Goal: Navigation & Orientation: Go to known website

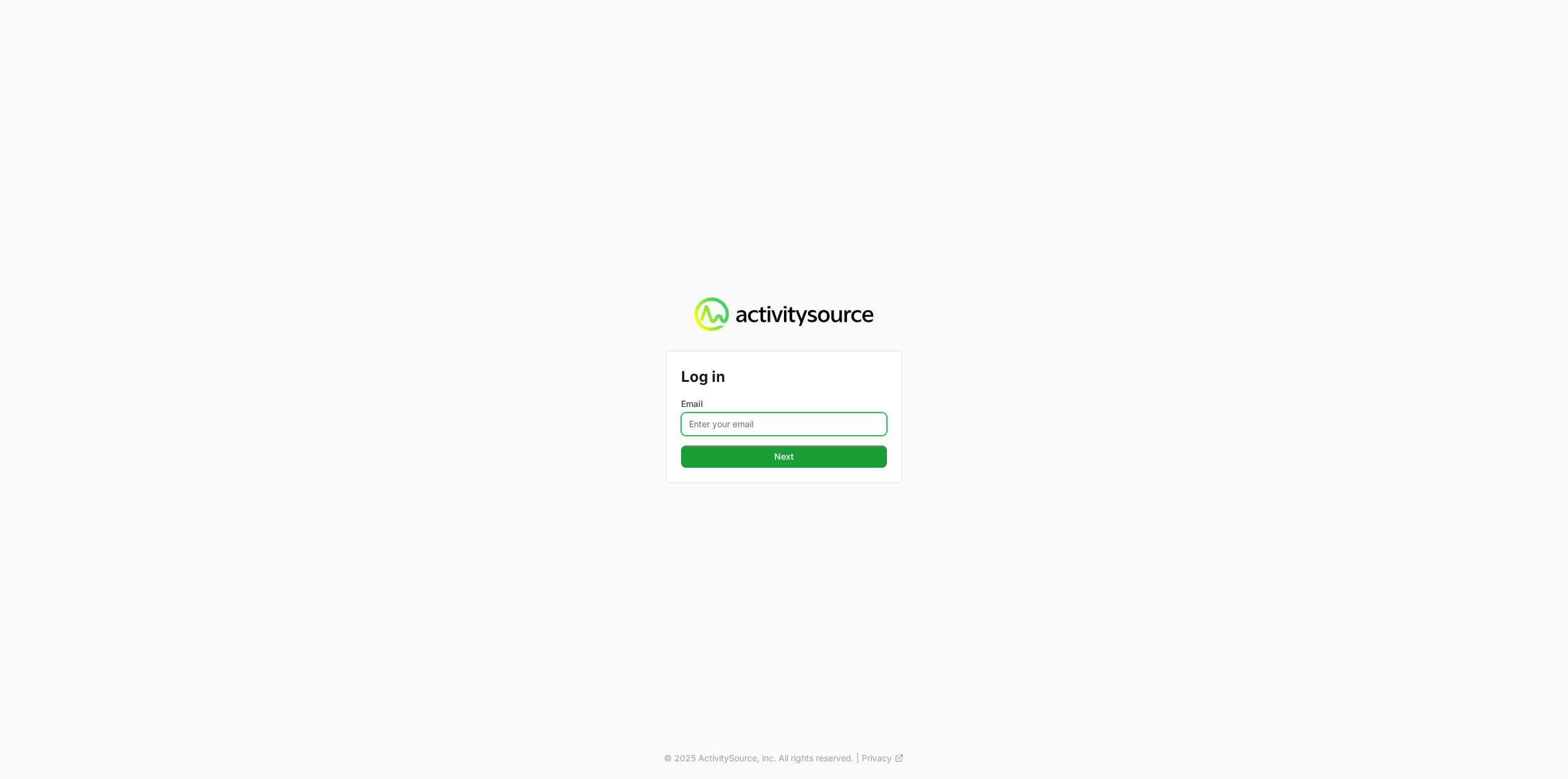
drag, startPoint x: 781, startPoint y: 427, endPoint x: 784, endPoint y: 434, distance: 7.6
click at [781, 427] on input "Email" at bounding box center [784, 424] width 206 height 23
type input "[PERSON_NAME][EMAIL_ADDRESS][DOMAIN_NAME]"
click at [793, 442] on form "Log in Email [PERSON_NAME][EMAIL_ADDRESS][DOMAIN_NAME] Next Next" at bounding box center [784, 416] width 206 height 101
click at [794, 460] on span "Next" at bounding box center [784, 456] width 191 height 15
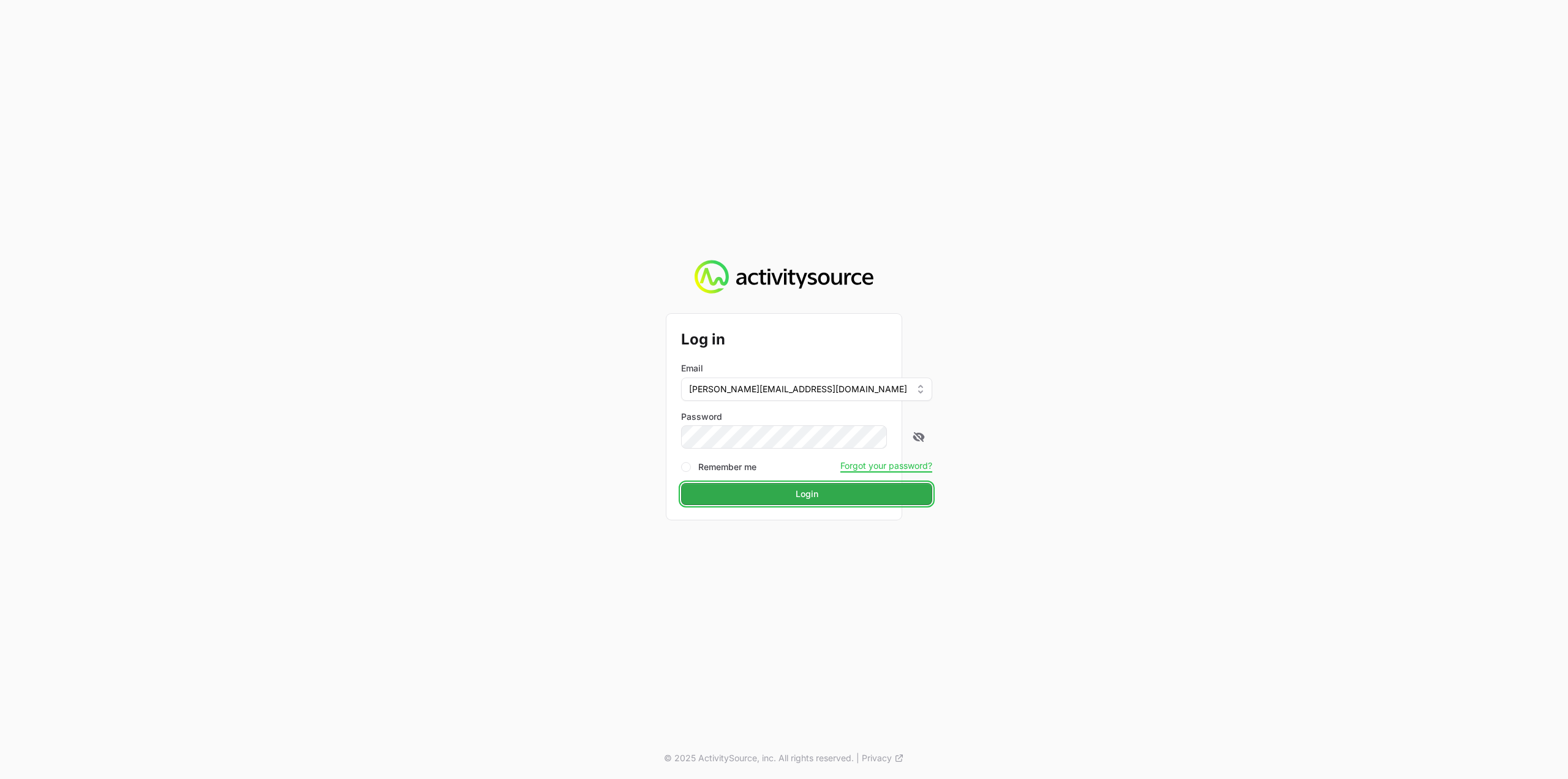
click at [784, 485] on button "Login Login" at bounding box center [806, 494] width 251 height 22
